Goal: Task Accomplishment & Management: Manage account settings

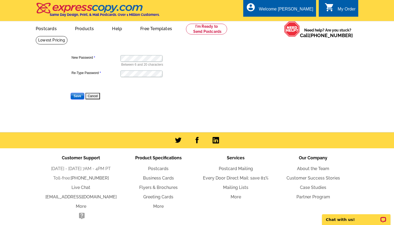
click at [76, 94] on input "Save" at bounding box center [77, 96] width 13 height 6
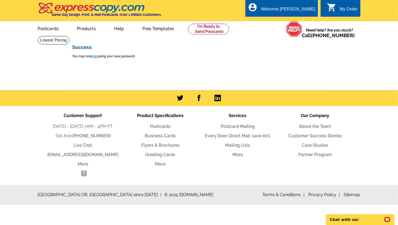
click at [97, 58] on link "login" at bounding box center [94, 56] width 7 height 4
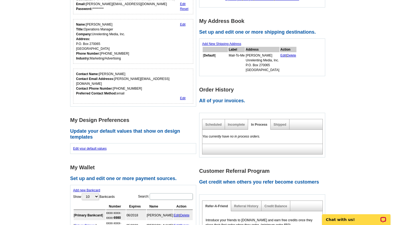
scroll to position [74, 0]
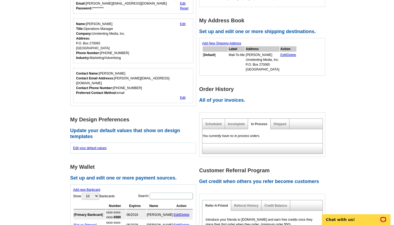
click at [278, 122] on div "Shipped" at bounding box center [280, 124] width 19 height 10
click at [280, 124] on link "Shipped" at bounding box center [280, 124] width 13 height 4
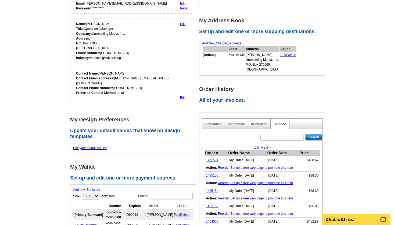
click at [213, 161] on link "1472594" at bounding box center [212, 160] width 13 height 4
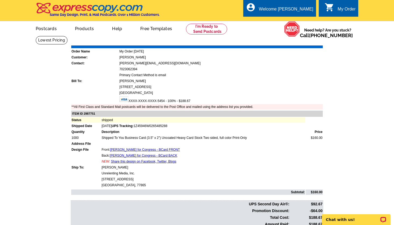
click at [276, 40] on link "Download Invoice" at bounding box center [275, 41] width 38 height 5
